Goal: Book appointment/travel/reservation

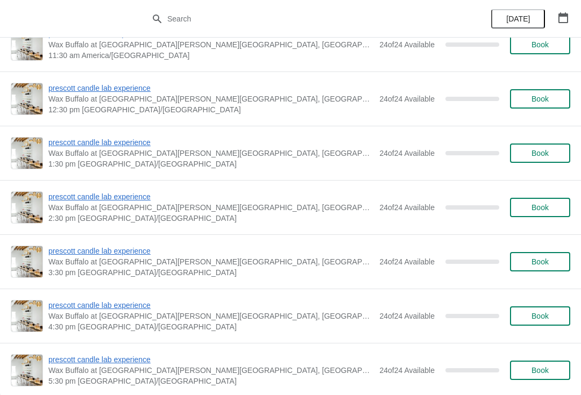
scroll to position [4124, 0]
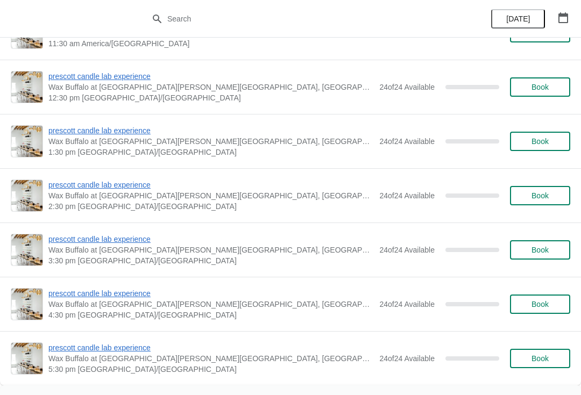
click at [565, 19] on icon "button" at bounding box center [562, 17] width 11 height 11
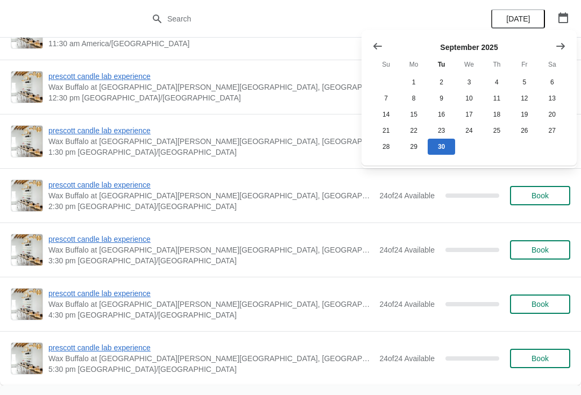
click at [560, 48] on icon "Show next month, October 2025" at bounding box center [560, 46] width 11 height 11
click at [470, 119] on button "15" at bounding box center [468, 114] width 27 height 16
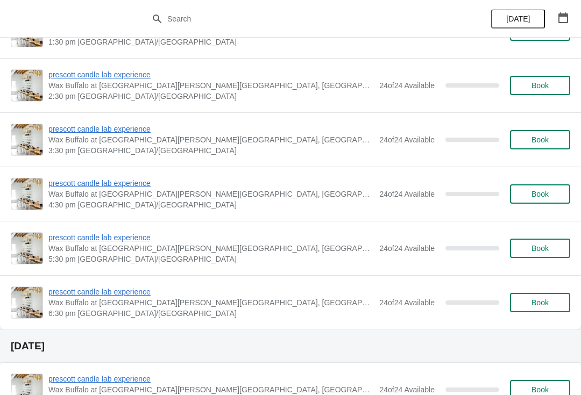
scroll to position [259, 0]
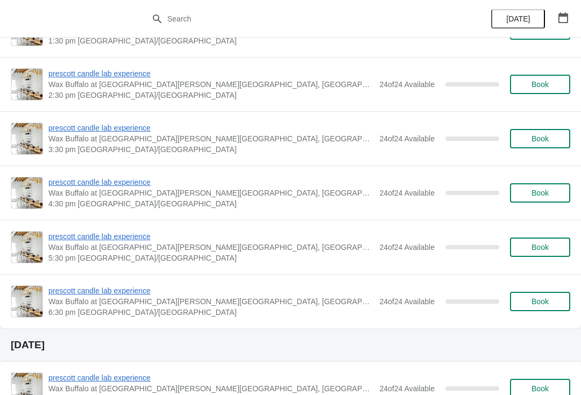
click at [547, 255] on button "Book" at bounding box center [540, 247] width 60 height 19
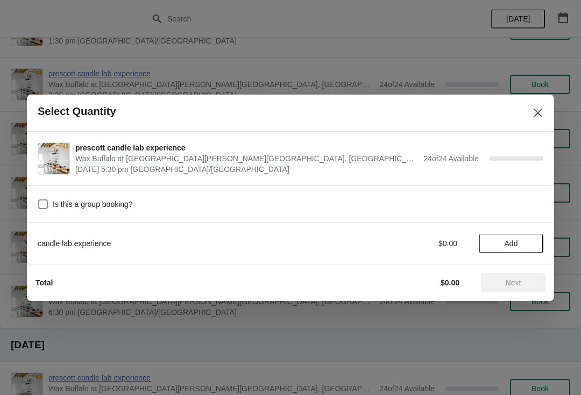
click at [502, 236] on button "Add" at bounding box center [510, 243] width 65 height 19
click at [521, 237] on div "candle lab experience $38.00 1" at bounding box center [290, 243] width 505 height 19
click at [531, 242] on icon at bounding box center [529, 243] width 11 height 11
click at [515, 278] on span "Next" at bounding box center [513, 282] width 16 height 9
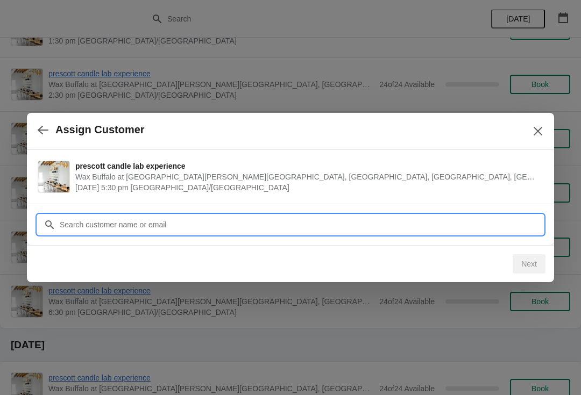
click at [144, 224] on input "Customer" at bounding box center [301, 224] width 484 height 19
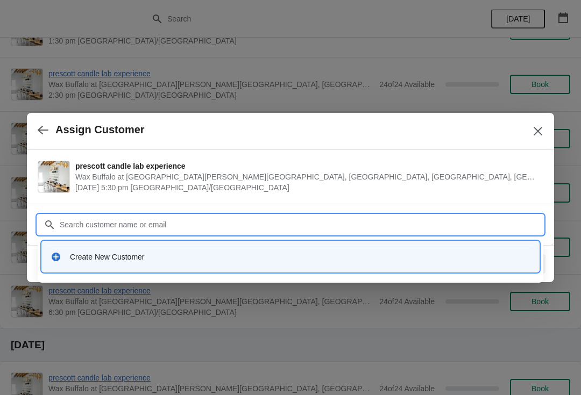
click at [105, 252] on div "Create New Customer" at bounding box center [300, 257] width 460 height 11
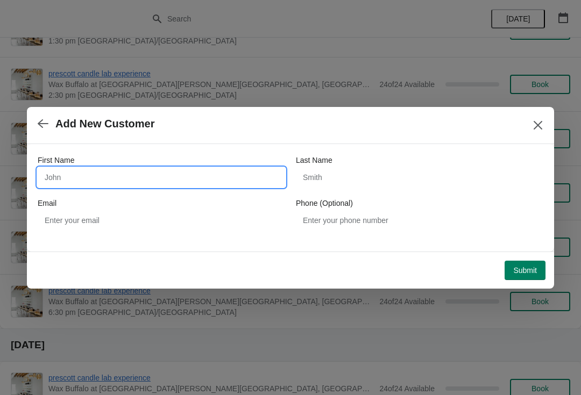
click at [99, 171] on input "First Name" at bounding box center [161, 177] width 247 height 19
type input "[PERSON_NAME]"
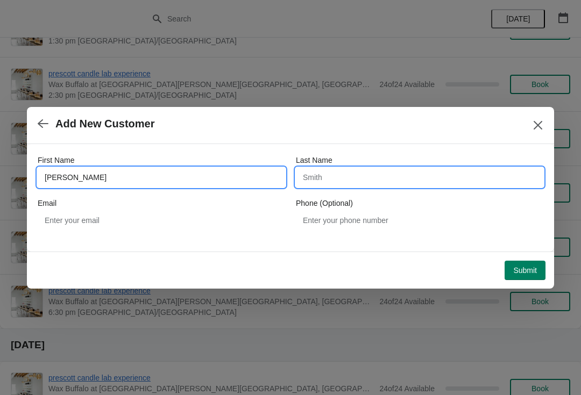
click at [345, 174] on input "Last Name" at bounding box center [419, 177] width 247 height 19
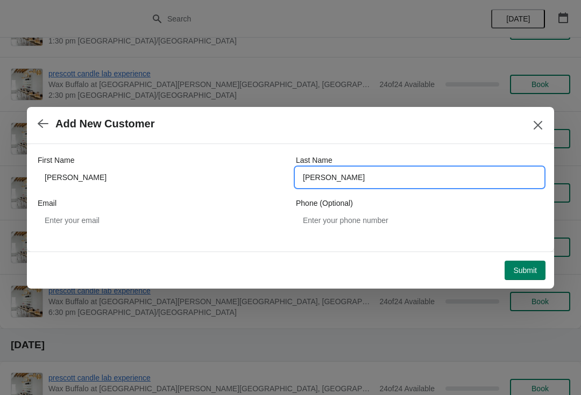
type input "[PERSON_NAME]"
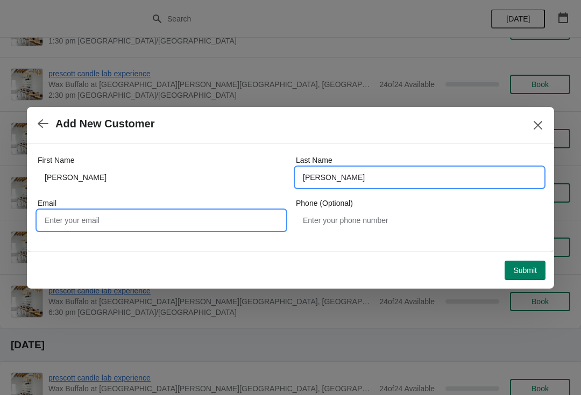
click at [185, 228] on input "Email" at bounding box center [161, 220] width 247 height 19
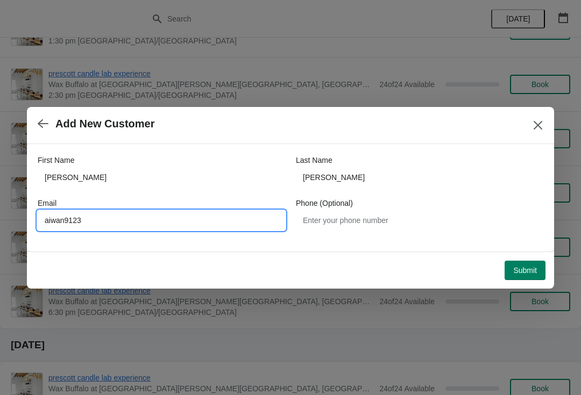
click at [145, 220] on input "aiwan9123" at bounding box center [161, 220] width 247 height 19
type input "[EMAIL_ADDRESS][DOMAIN_NAME]"
click at [529, 268] on span "Submit" at bounding box center [525, 270] width 24 height 9
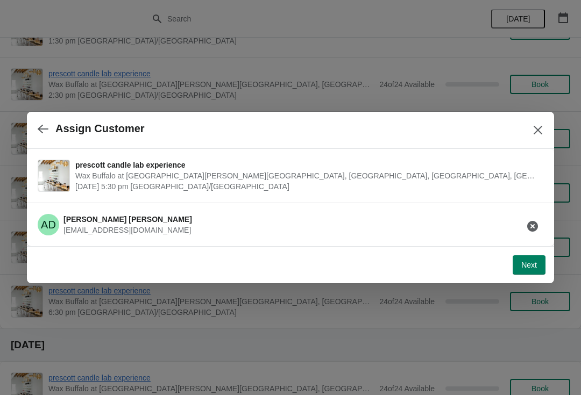
click at [525, 271] on button "Next" at bounding box center [528, 264] width 33 height 19
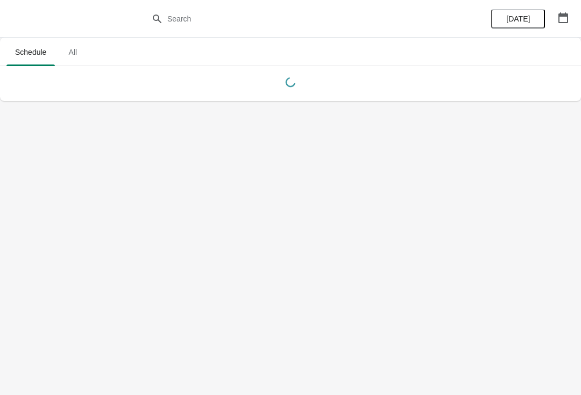
click at [572, 20] on button "button" at bounding box center [562, 17] width 19 height 19
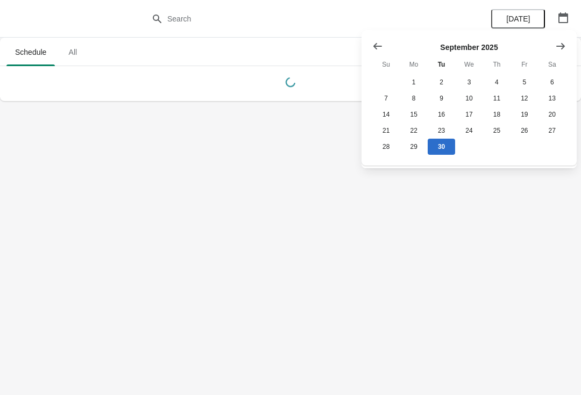
click at [563, 47] on icon "Show next month, October 2025" at bounding box center [560, 45] width 9 height 6
click at [479, 119] on button "15" at bounding box center [468, 114] width 27 height 16
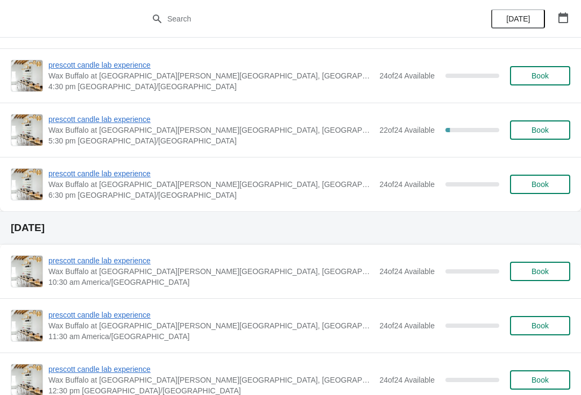
scroll to position [367, 0]
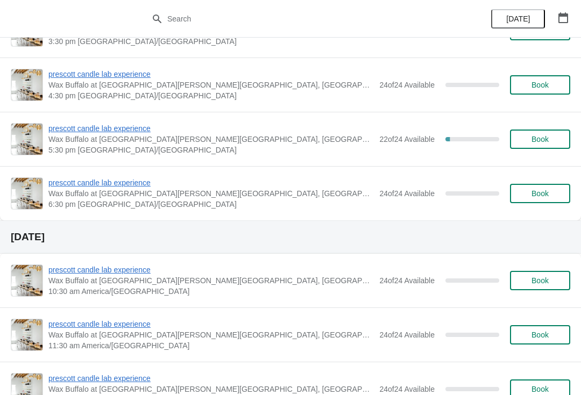
click at [119, 129] on span "prescott candle lab experience" at bounding box center [210, 128] width 325 height 11
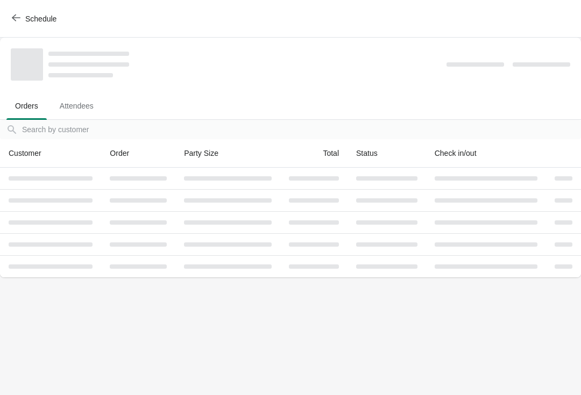
scroll to position [0, 0]
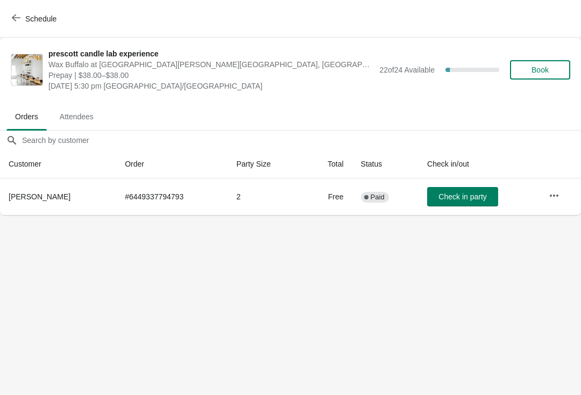
click at [555, 200] on icon "button" at bounding box center [553, 195] width 11 height 11
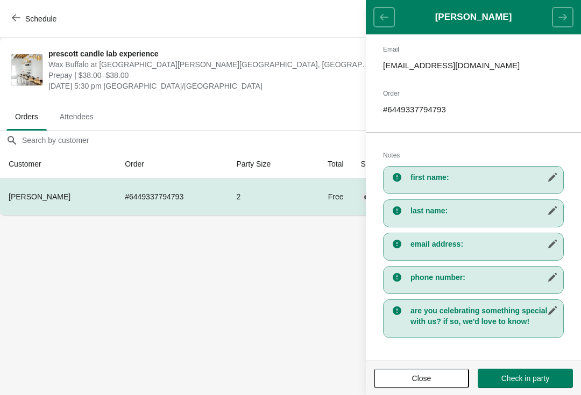
scroll to position [122, 0]
click at [551, 311] on icon "button" at bounding box center [552, 310] width 9 height 9
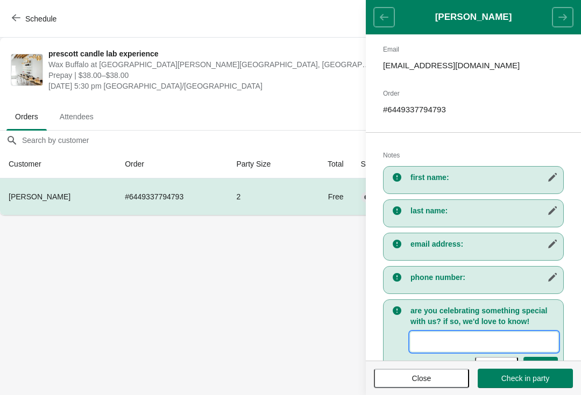
click at [484, 343] on input "New Value" at bounding box center [483, 341] width 147 height 19
type input "Using 2 gift cards"
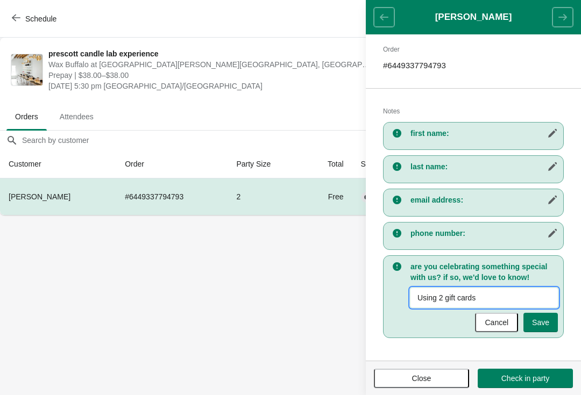
click at [543, 324] on span "Save" at bounding box center [540, 322] width 17 height 9
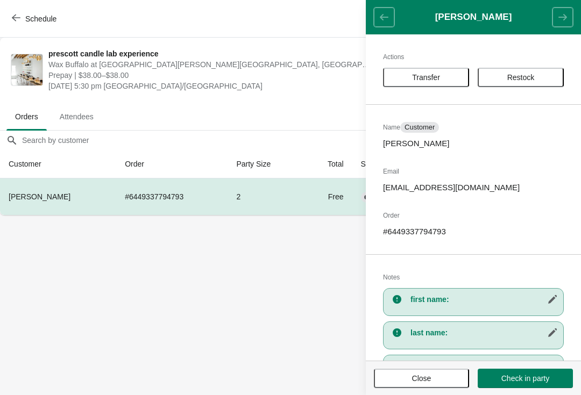
scroll to position [0, 0]
click at [440, 373] on button "Close" at bounding box center [421, 378] width 95 height 19
